Goal: Information Seeking & Learning: Learn about a topic

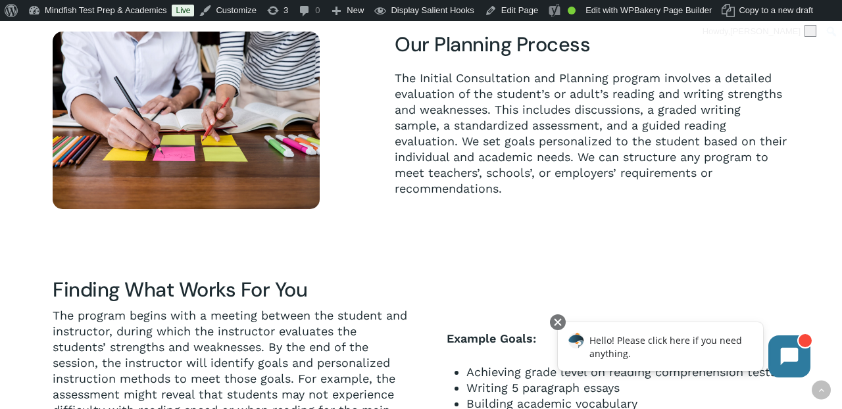
scroll to position [392, 0]
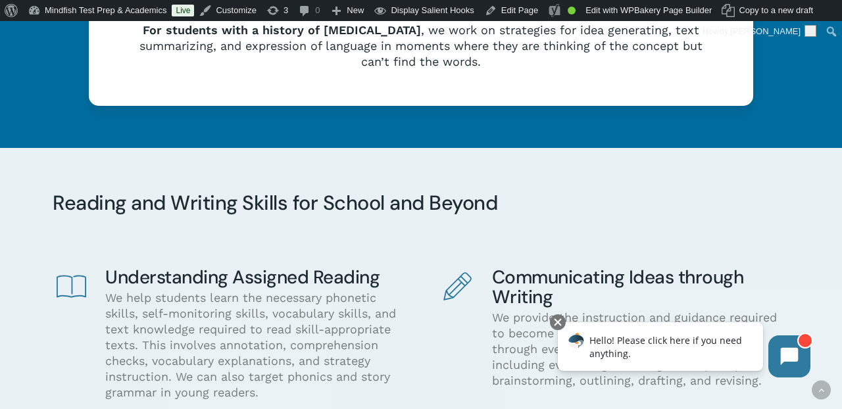
scroll to position [1905, 0]
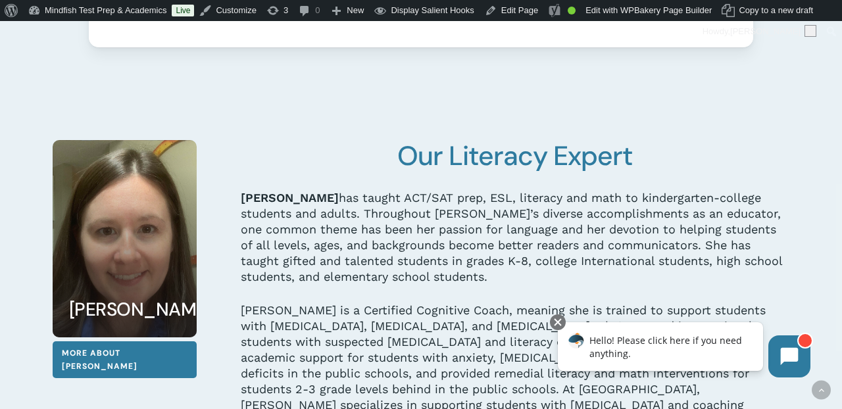
scroll to position [2861, 0]
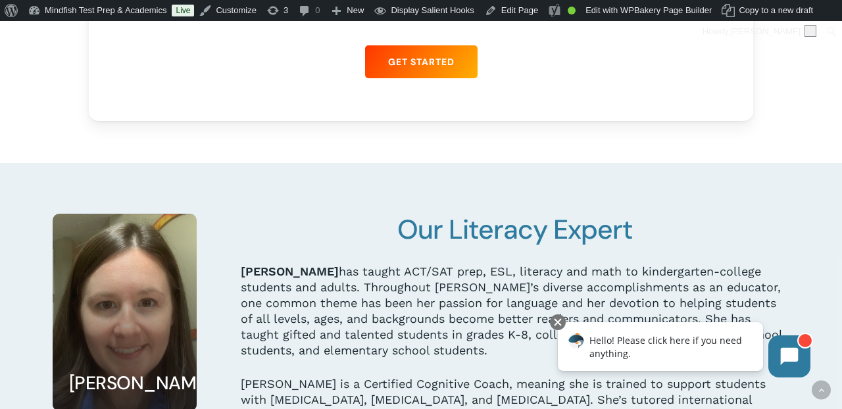
scroll to position [2706, 0]
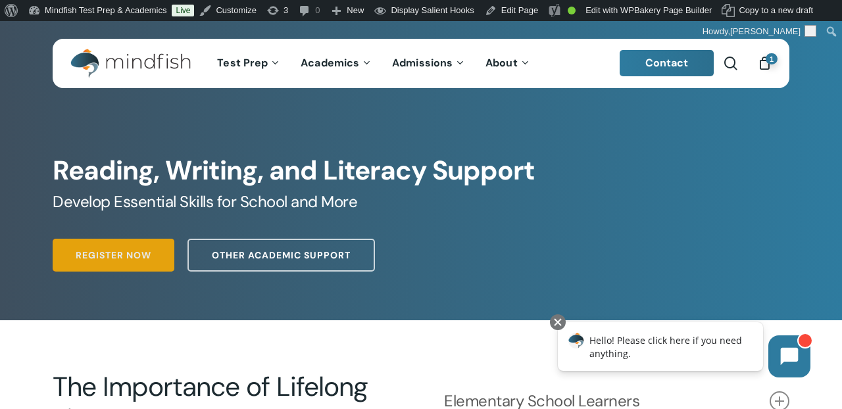
click at [139, 249] on span "Register Now" at bounding box center [114, 255] width 76 height 13
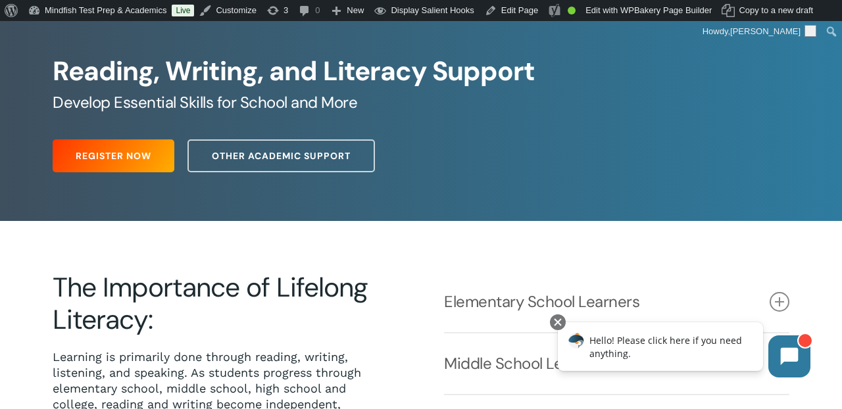
scroll to position [99, 0]
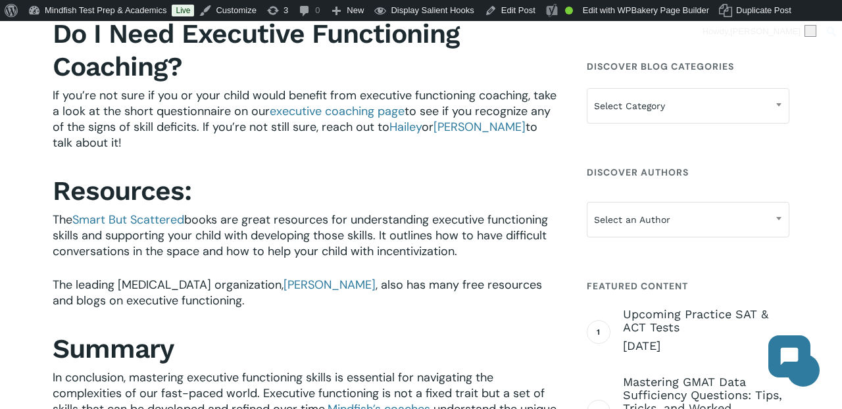
scroll to position [2344, 0]
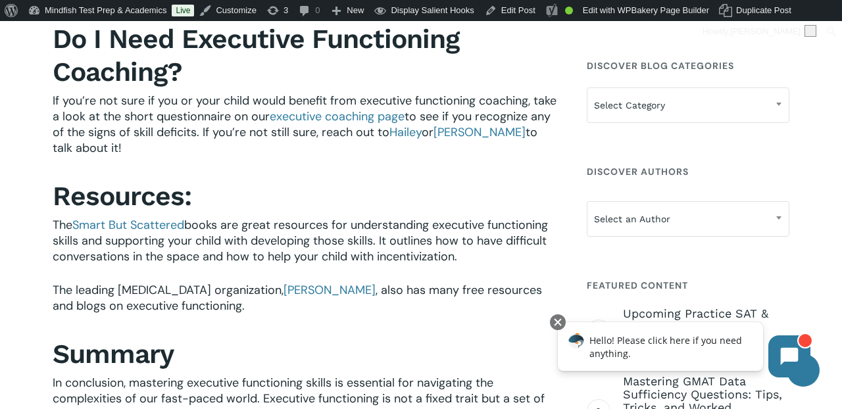
click at [357, 126] on span "to see if you recognize any of the signs of skill deficits. If you’re not still…" at bounding box center [302, 125] width 498 height 32
click at [357, 119] on link "executive coaching page" at bounding box center [337, 117] width 135 height 16
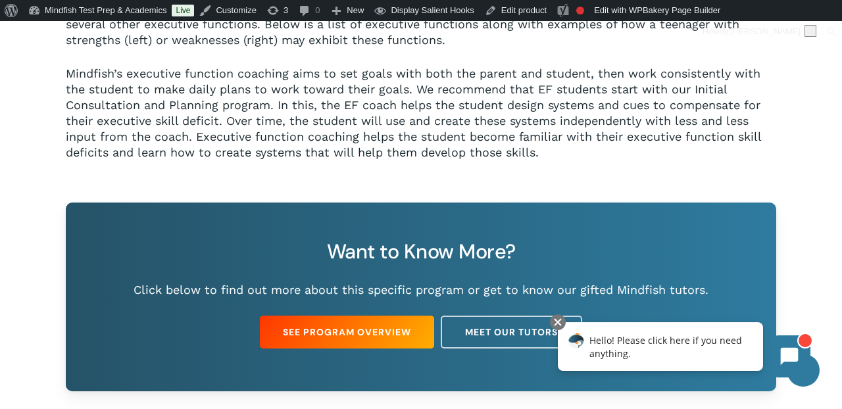
scroll to position [802, 0]
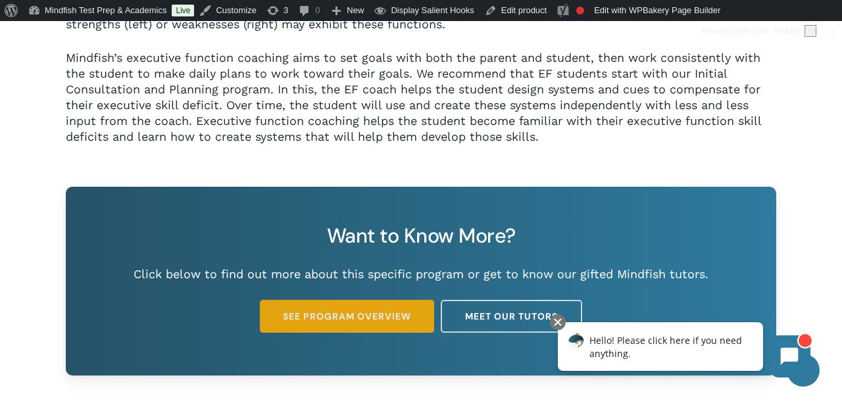
click at [306, 310] on span "See Program Overview" at bounding box center [347, 316] width 128 height 13
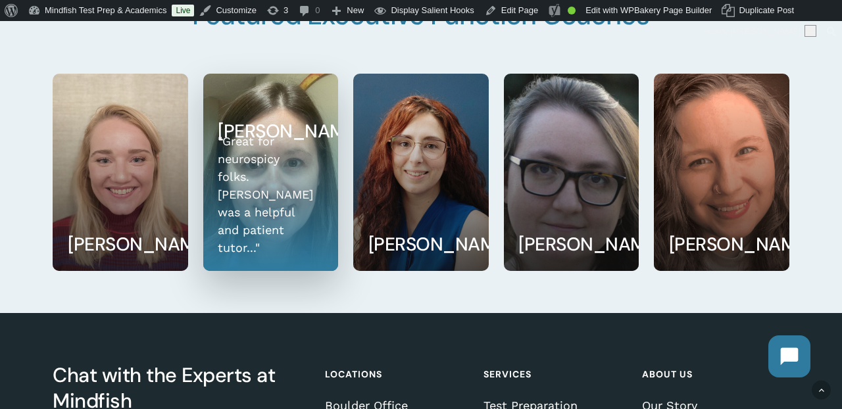
scroll to position [2124, 0]
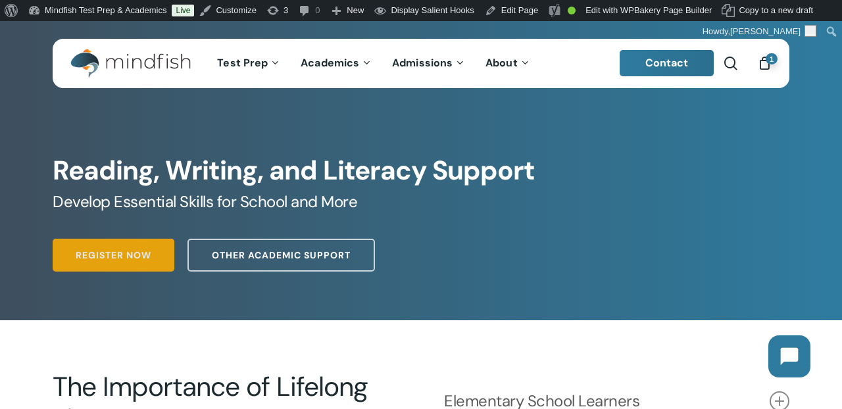
click at [136, 256] on span "Register Now" at bounding box center [114, 255] width 76 height 13
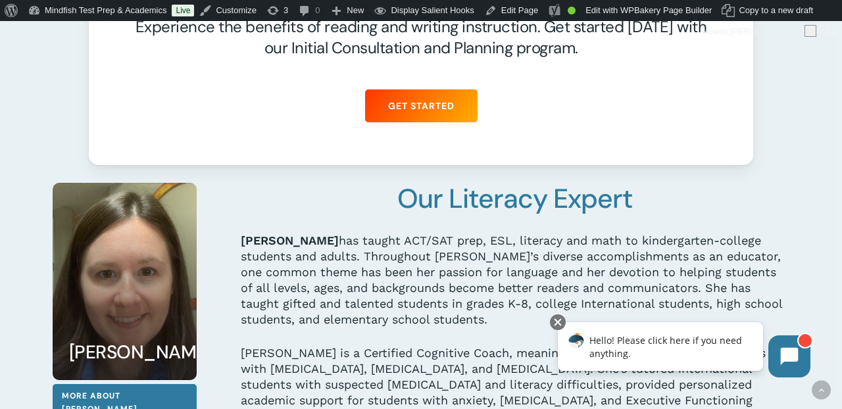
scroll to position [2802, 0]
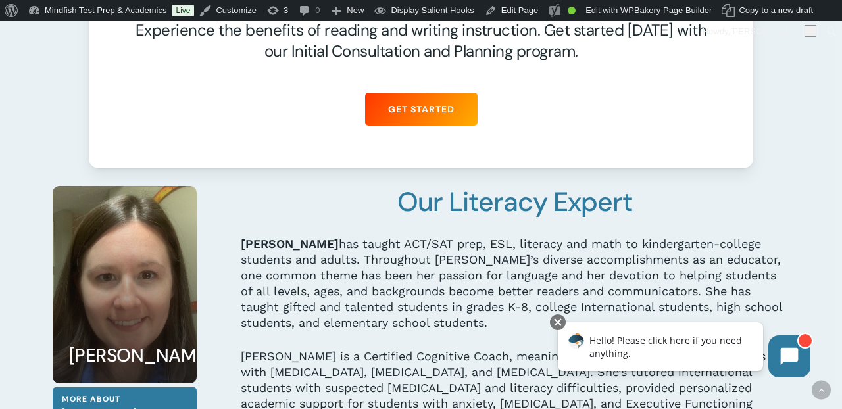
click at [408, 89] on div "Let Mindfish Instruction Make a Difference Experience the benefits of reading a…" at bounding box center [421, 54] width 592 height 156
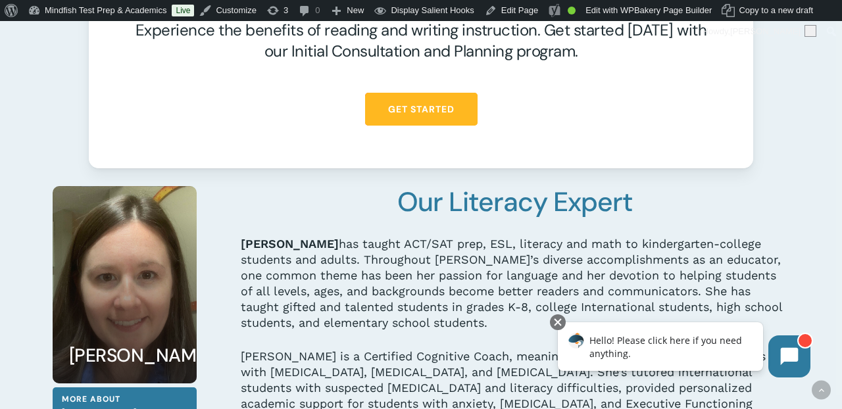
click at [409, 105] on span "Get Started" at bounding box center [421, 109] width 66 height 13
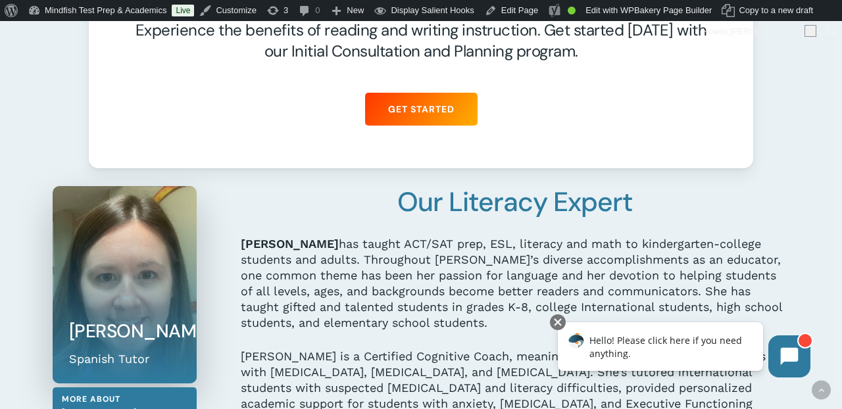
scroll to position [2896, 0]
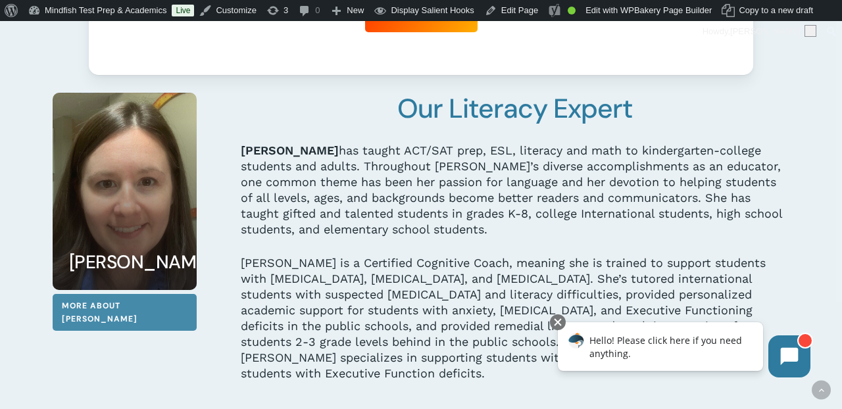
click at [115, 304] on span "More About Hannah" at bounding box center [125, 312] width 126 height 26
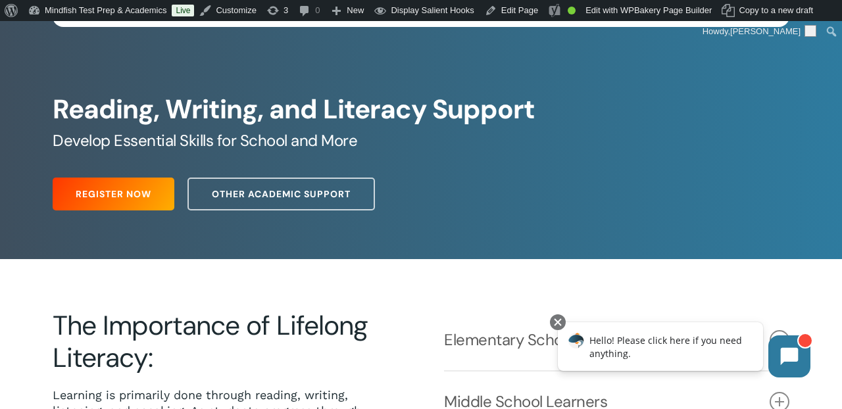
scroll to position [65, 0]
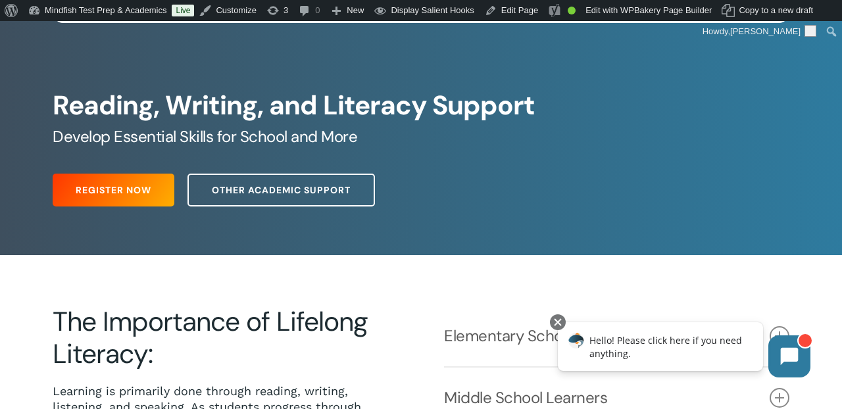
click at [301, 189] on span "Other Academic Support" at bounding box center [281, 190] width 139 height 13
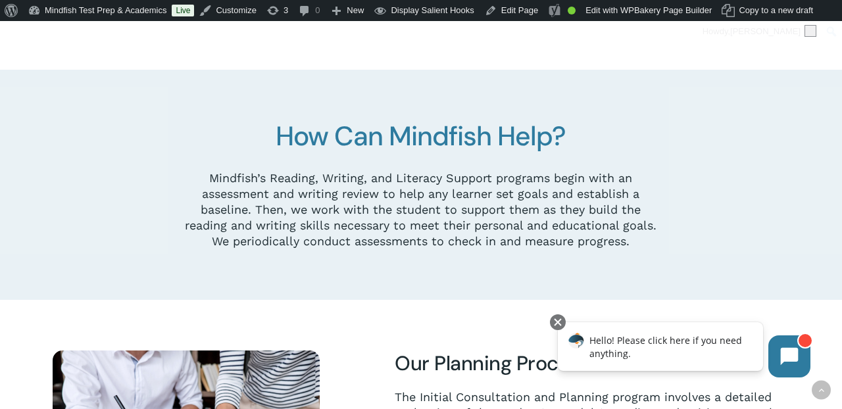
scroll to position [636, 0]
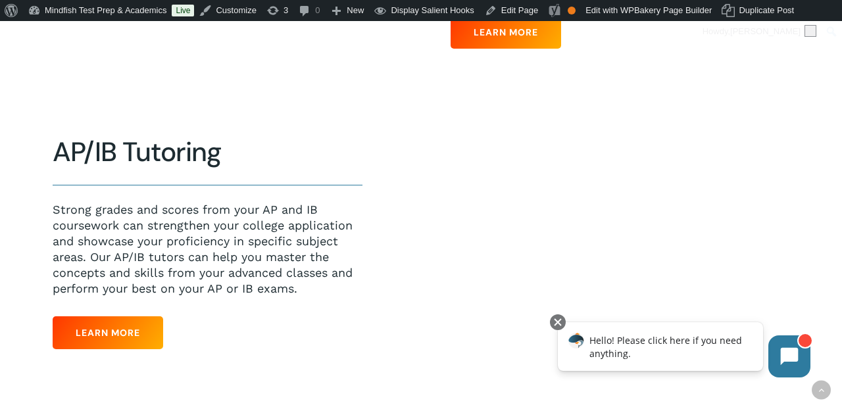
scroll to position [636, 0]
